Goal: Information Seeking & Learning: Learn about a topic

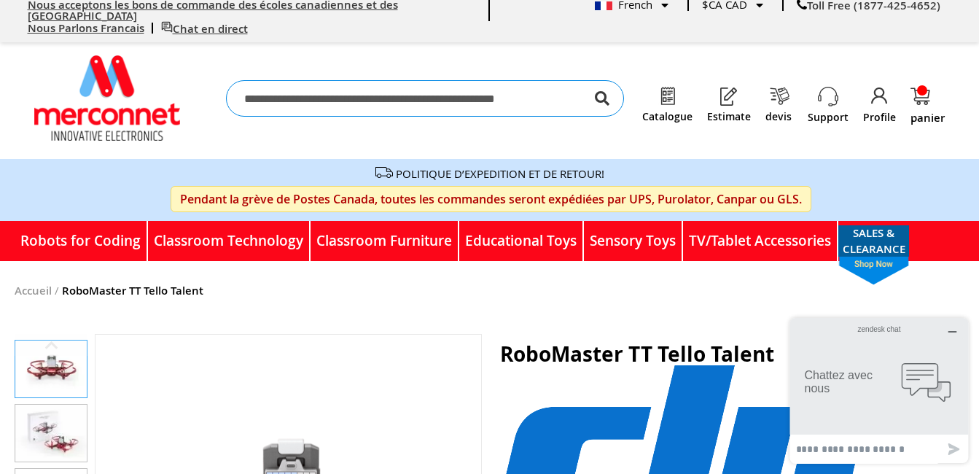
scroll to position [8, 0]
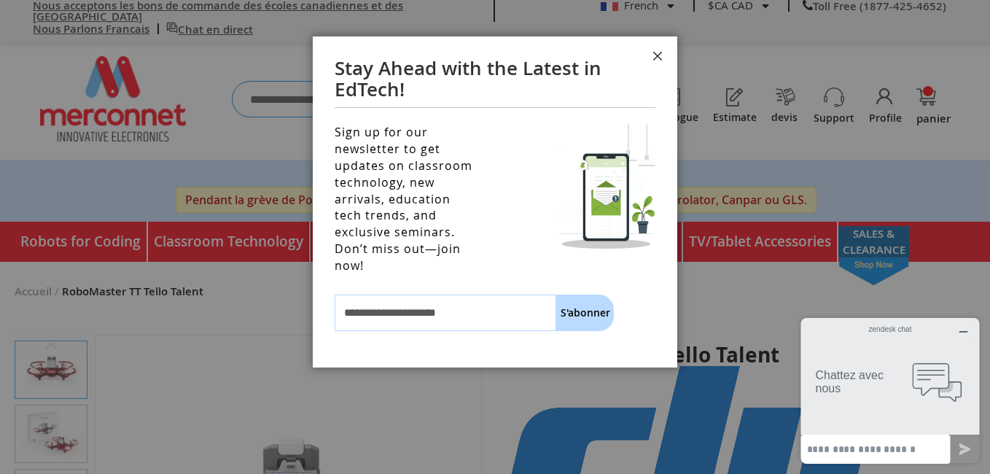
click at [658, 58] on button "Fermer" at bounding box center [657, 58] width 39 height 44
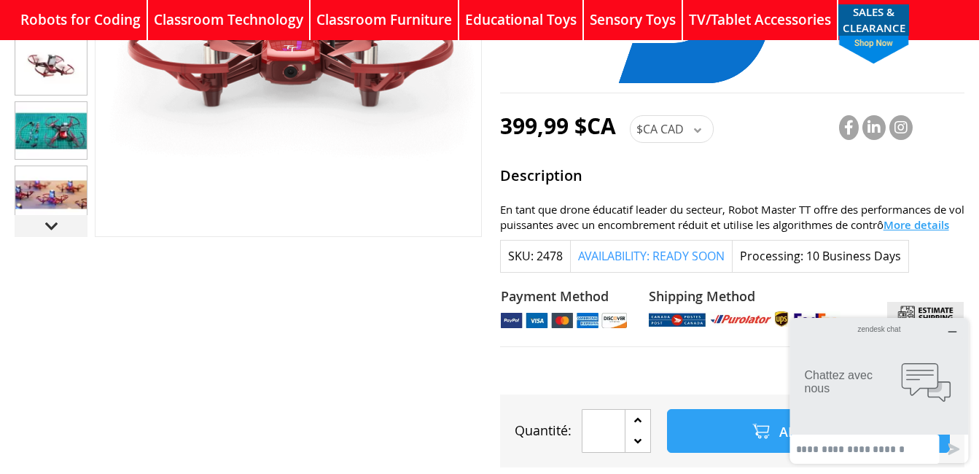
scroll to position [464, 0]
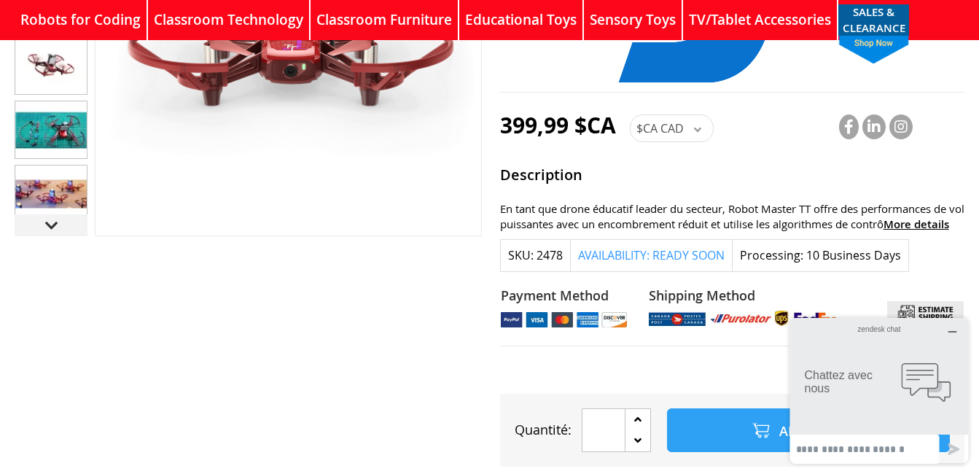
click at [902, 217] on span "More details" at bounding box center [917, 224] width 66 height 15
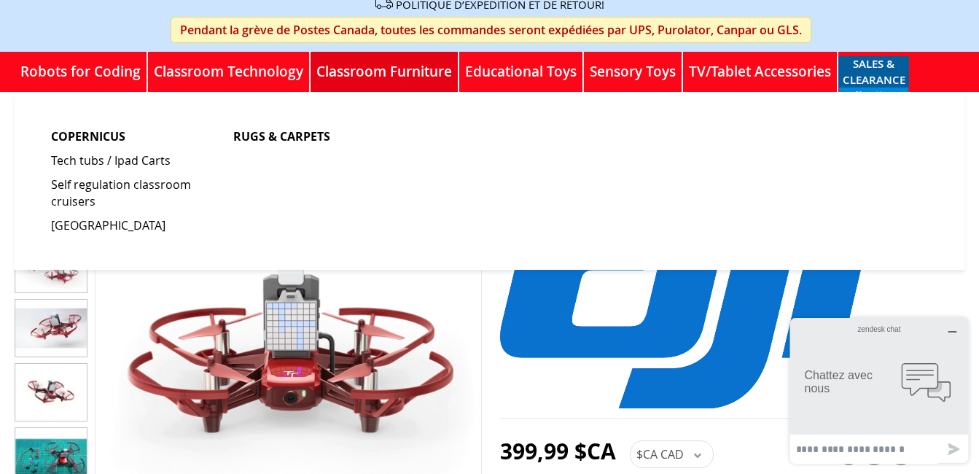
scroll to position [177, 0]
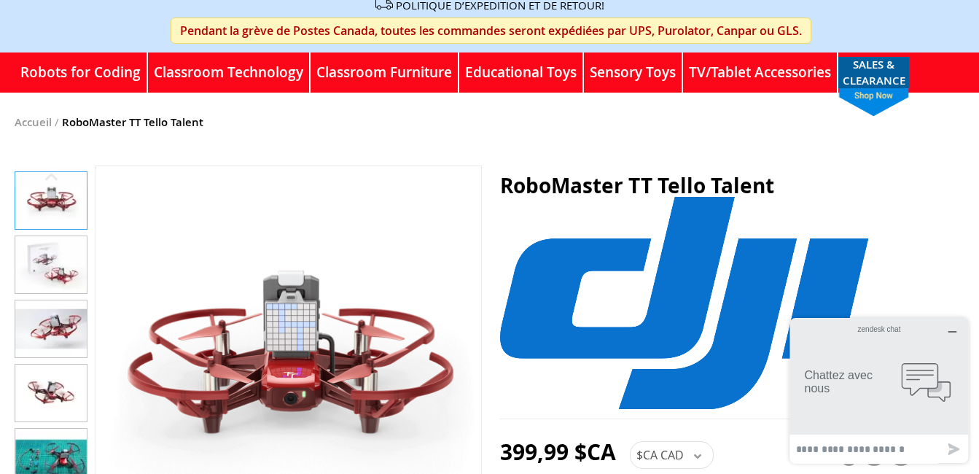
click at [61, 387] on img "RoboMaster TT Tello Talent" at bounding box center [50, 393] width 71 height 57
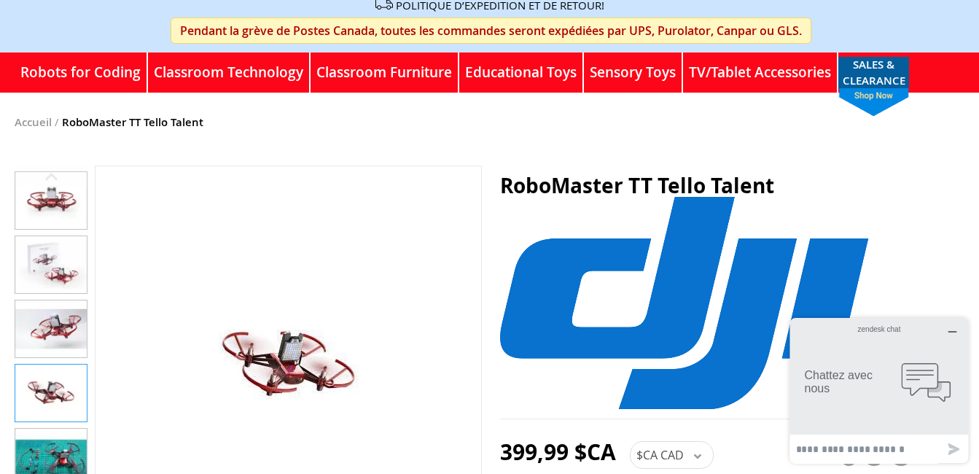
click at [57, 322] on img "RoboMaster TT Tello Talent" at bounding box center [50, 328] width 71 height 57
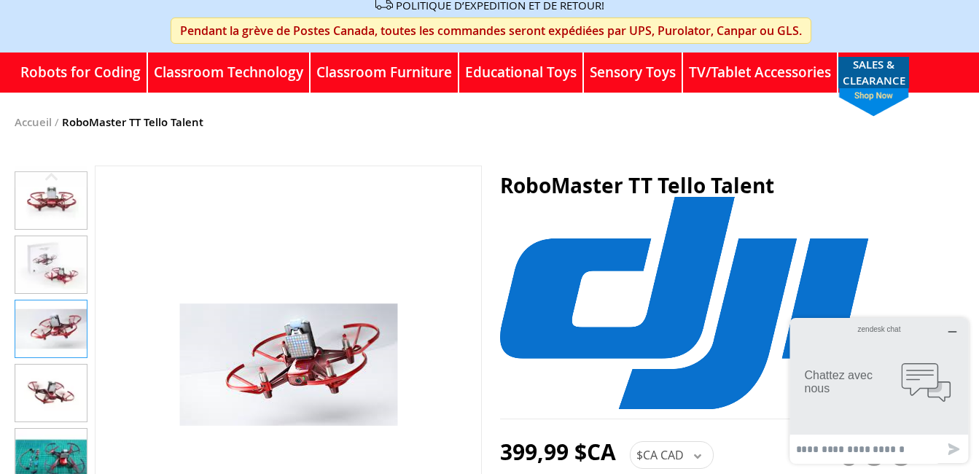
click at [47, 268] on img "RoboMaster TT Tello Talent" at bounding box center [50, 264] width 71 height 57
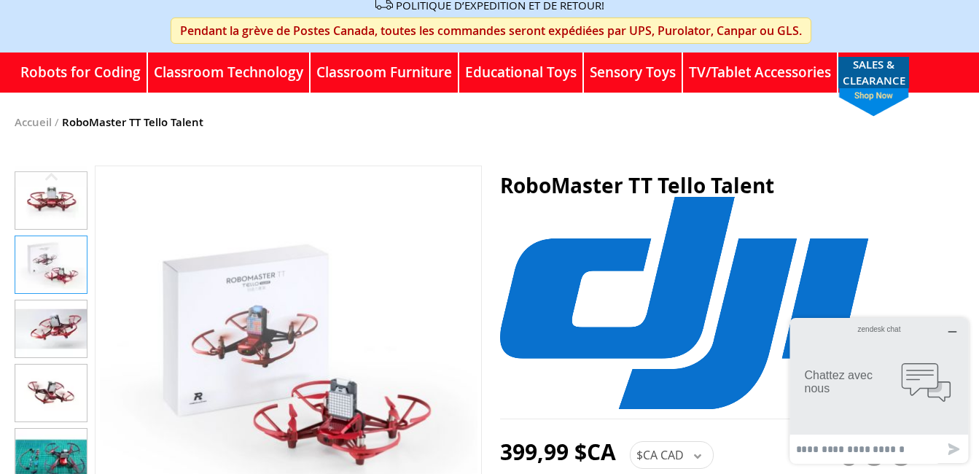
click at [49, 198] on img "RoboMaster TT Tello Talent" at bounding box center [50, 200] width 71 height 57
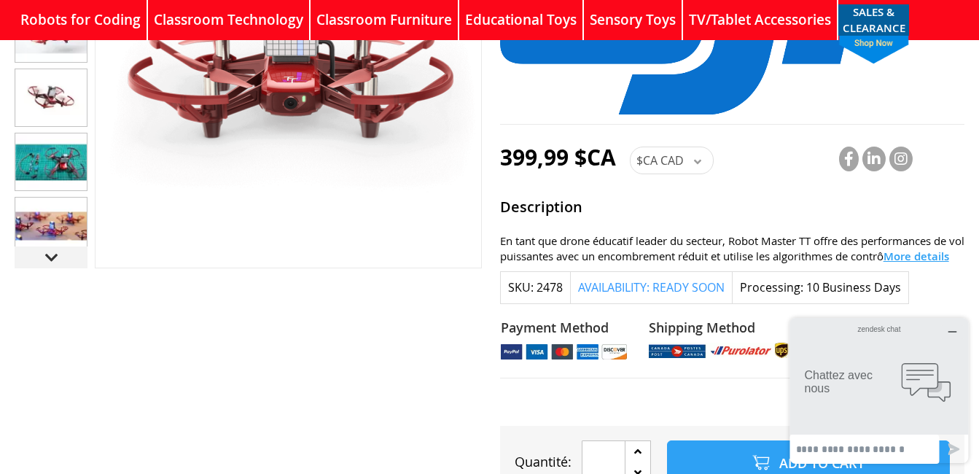
scroll to position [432, 0]
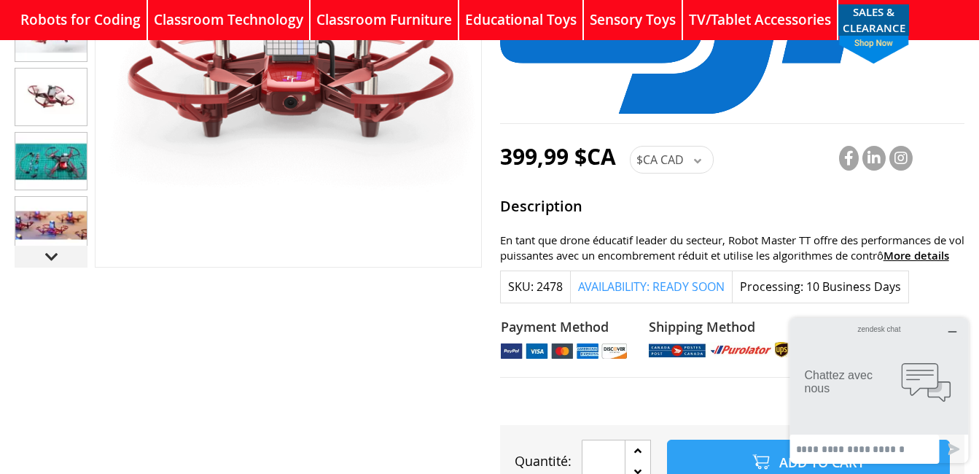
click at [900, 248] on span "More details" at bounding box center [917, 255] width 66 height 15
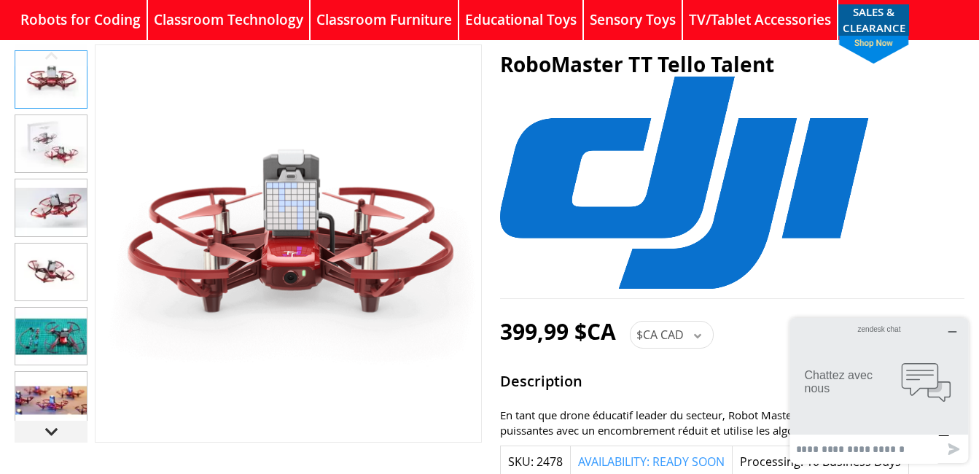
scroll to position [250, 0]
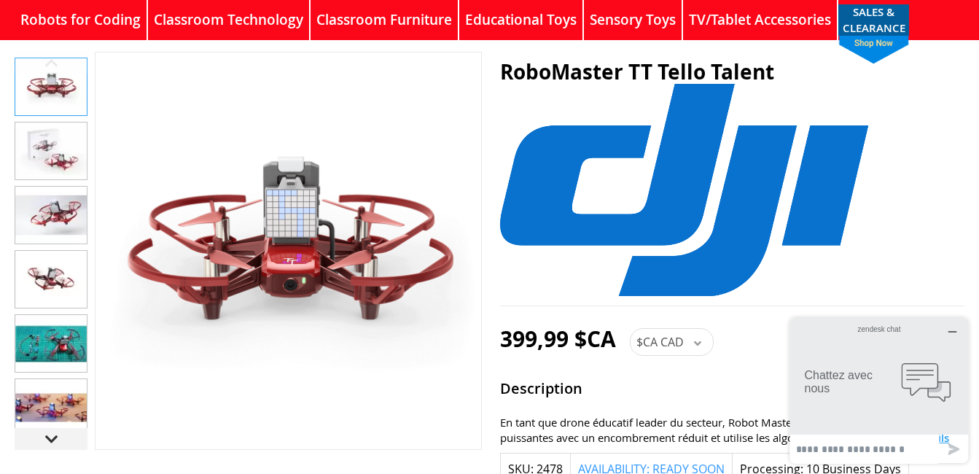
click at [46, 403] on img "RoboMaster TT Tello Talent" at bounding box center [50, 407] width 71 height 57
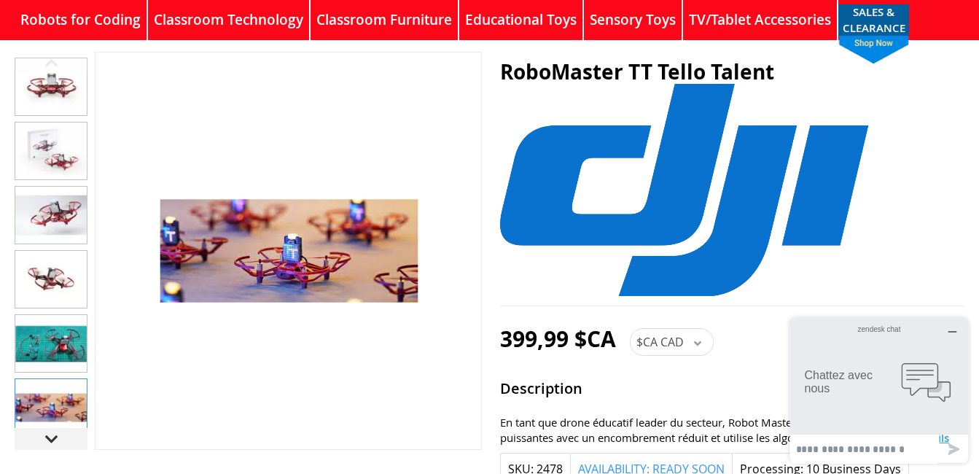
click at [57, 340] on img "RoboMaster TT Tello Talent" at bounding box center [50, 343] width 71 height 57
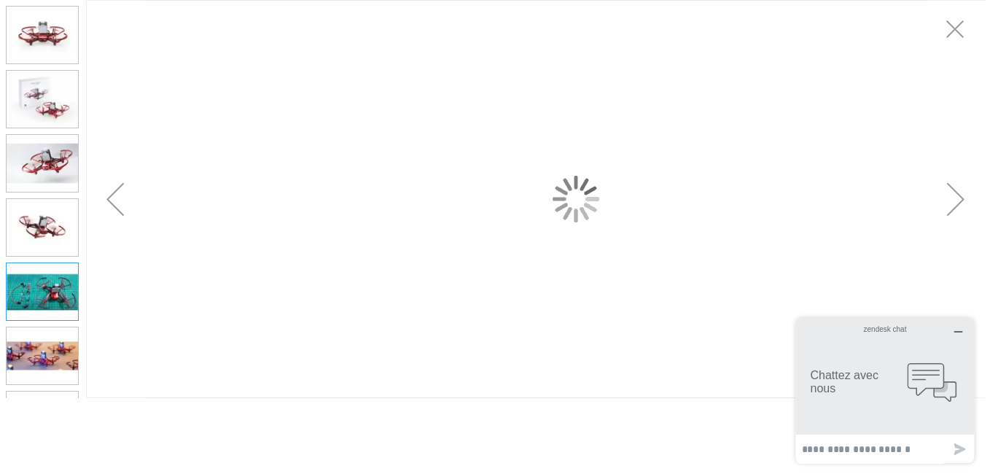
scroll to position [0, 0]
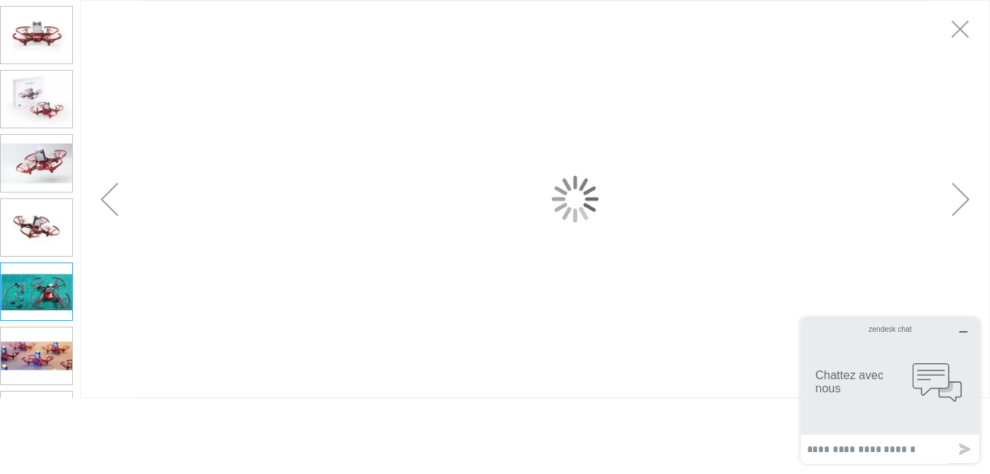
click at [319, 244] on div at bounding box center [535, 199] width 910 height 398
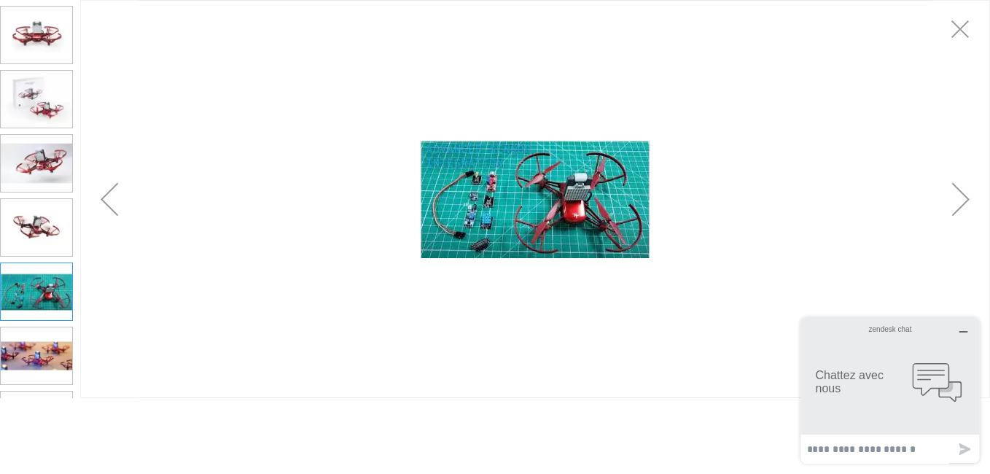
click at [555, 203] on img at bounding box center [535, 199] width 229 height 117
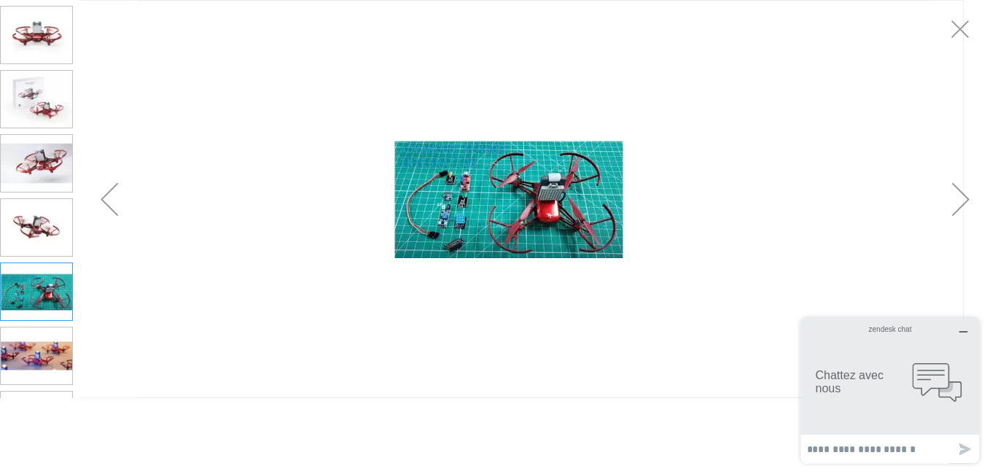
drag, startPoint x: 555, startPoint y: 203, endPoint x: 503, endPoint y: 206, distance: 52.6
click at [503, 206] on img at bounding box center [509, 199] width 229 height 117
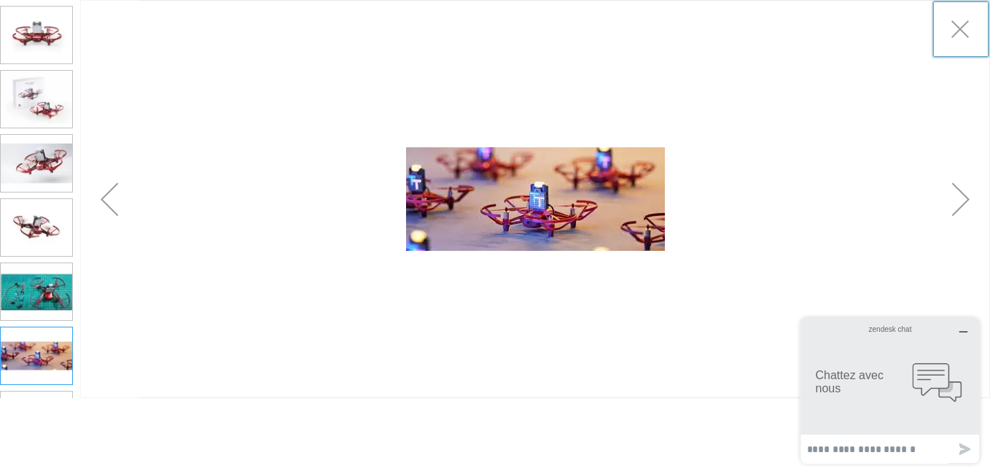
click at [112, 197] on div "Previous" at bounding box center [109, 199] width 58 height 58
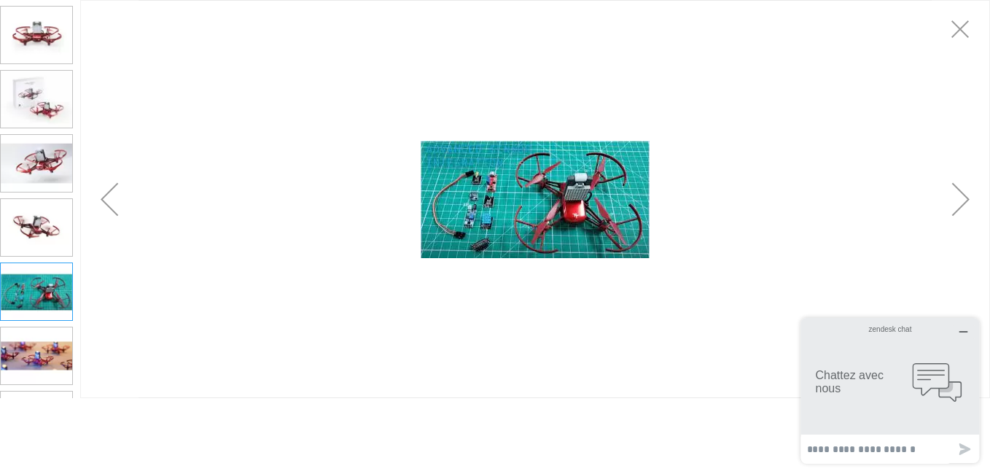
click at [18, 1] on div "RoboMaster TT Tello Talent" at bounding box center [36, 32] width 73 height 64
